Goal: Task Accomplishment & Management: Use online tool/utility

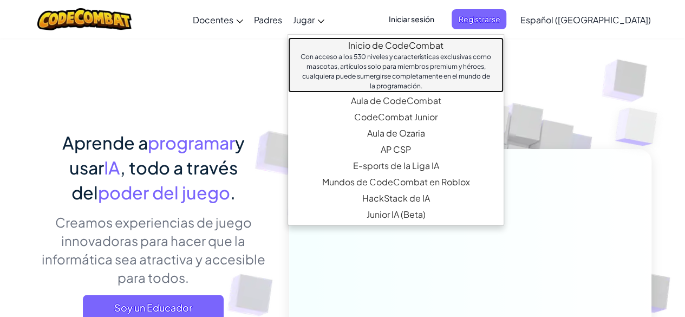
click at [378, 46] on link "Inicio de CodeCombat Con acceso a los 530 niveles y características exclusivas …" at bounding box center [395, 64] width 215 height 55
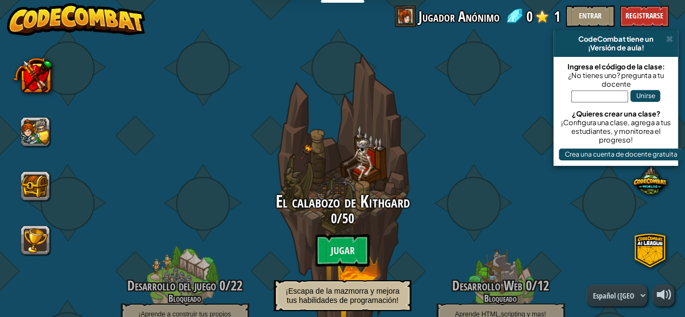
select select "es-419"
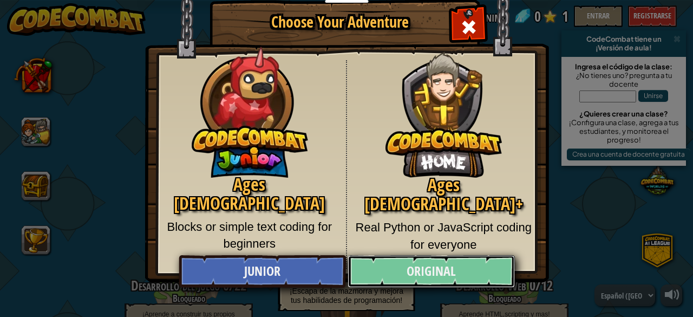
click at [401, 270] on link "Original" at bounding box center [431, 271] width 167 height 32
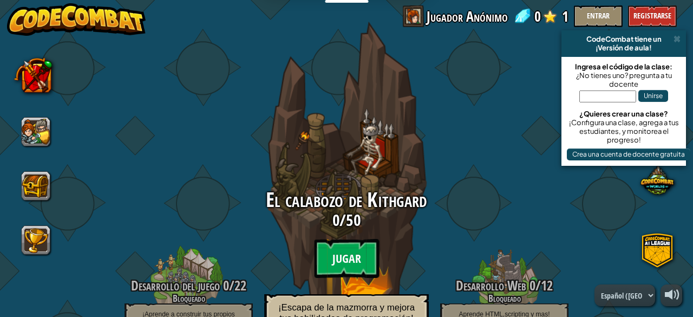
click at [333, 253] on btn "Jugar" at bounding box center [346, 258] width 65 height 39
select select "es-419"
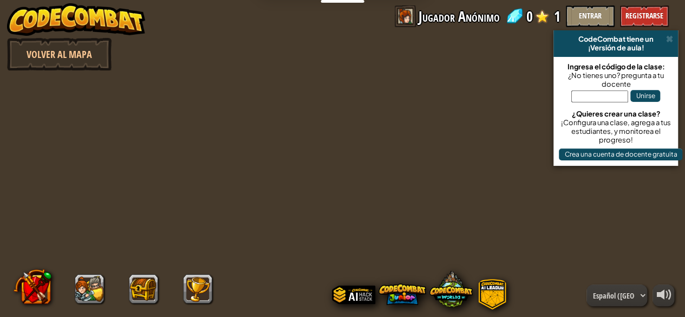
select select "es-419"
click at [668, 40] on span at bounding box center [668, 39] width 7 height 9
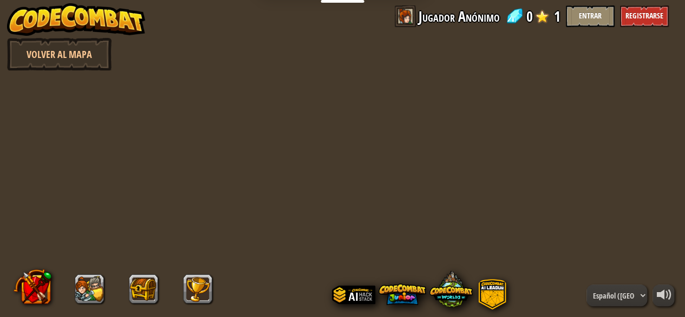
scroll to position [1, 0]
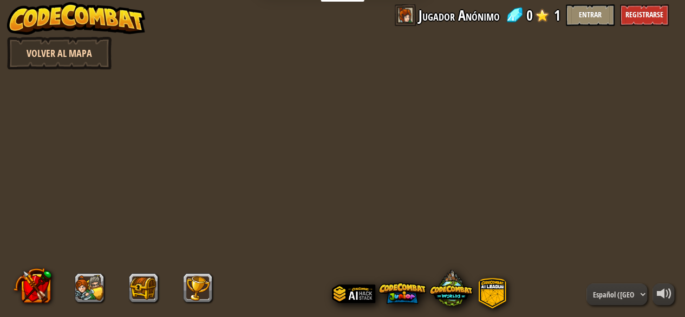
click at [97, 54] on link "Volver al Mapa" at bounding box center [59, 53] width 104 height 32
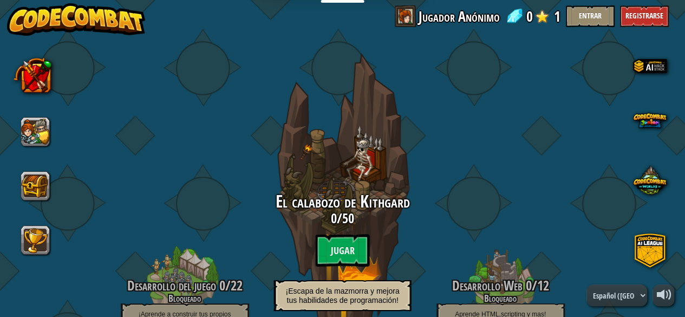
select select "es-419"
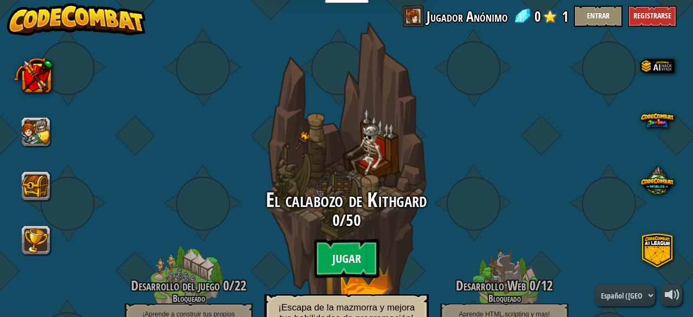
click at [340, 251] on btn "Jugar" at bounding box center [346, 258] width 65 height 39
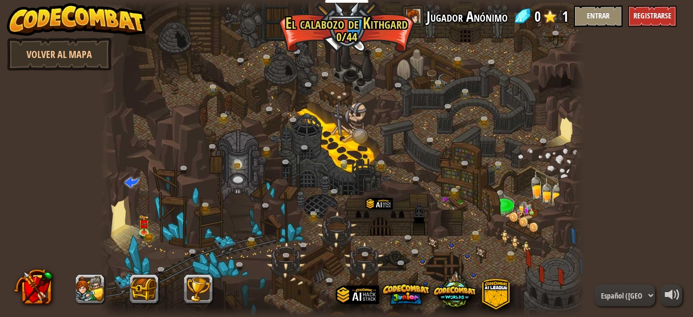
select select "es-419"
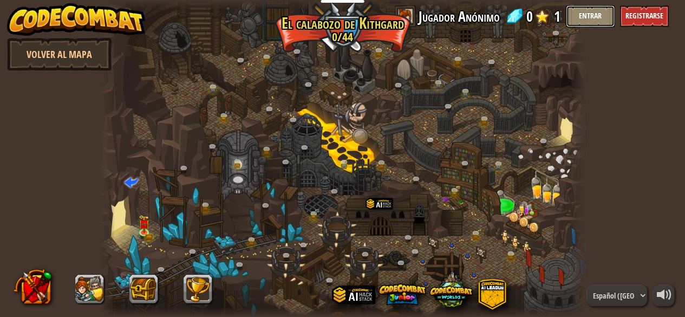
click at [592, 22] on button "Entrar" at bounding box center [590, 16] width 49 height 22
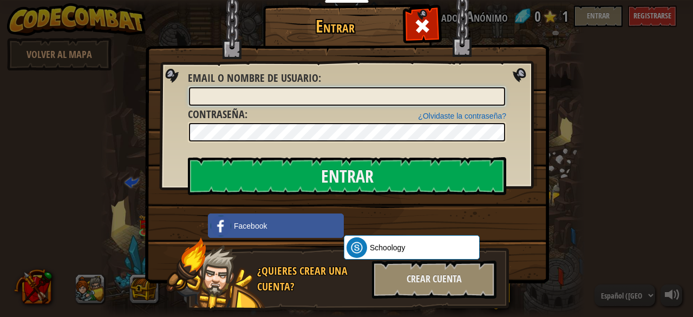
click at [349, 102] on input "Email o Nombre de usuario :" at bounding box center [347, 96] width 316 height 18
type input "[EMAIL_ADDRESS][DOMAIN_NAME]"
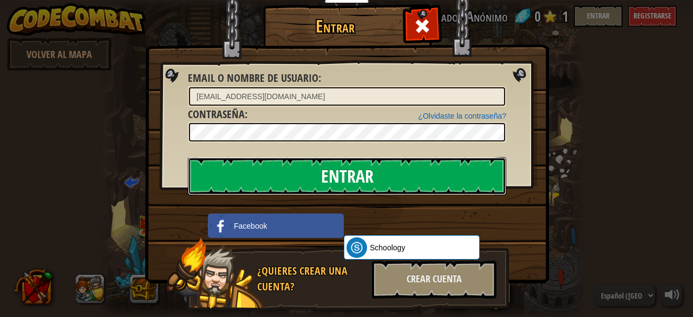
click at [328, 171] on input "Entrar" at bounding box center [347, 176] width 318 height 38
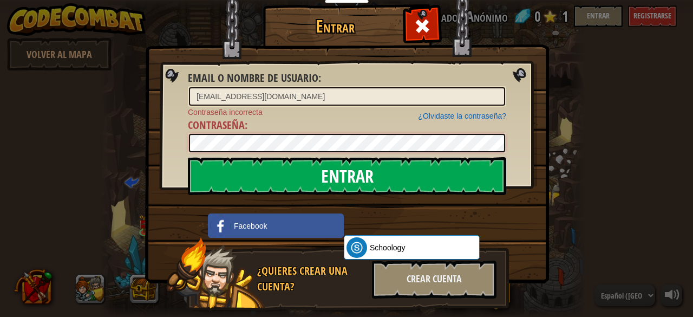
click at [188, 153] on form "Email o Nombre de usuario : [EMAIL_ADDRESS][DOMAIN_NAME] ¿Olvidaste la contrase…" at bounding box center [347, 111] width 318 height 83
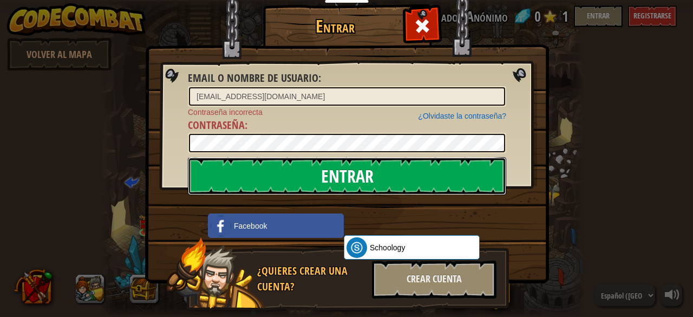
click at [398, 179] on input "Entrar" at bounding box center [347, 176] width 318 height 38
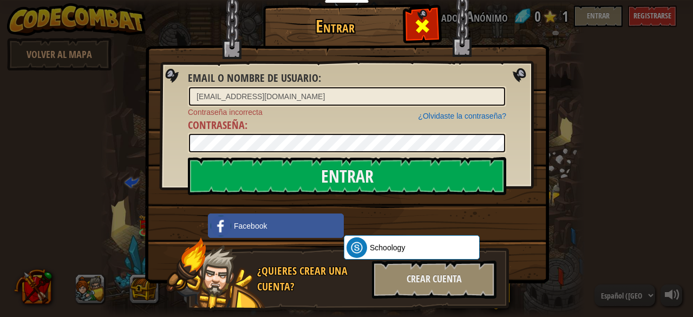
click at [418, 29] on span at bounding box center [422, 25] width 17 height 17
